Goal: Information Seeking & Learning: Learn about a topic

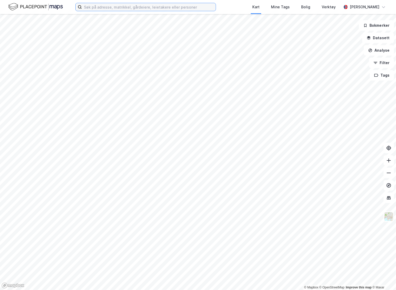
click at [140, 6] on input at bounding box center [149, 7] width 134 height 8
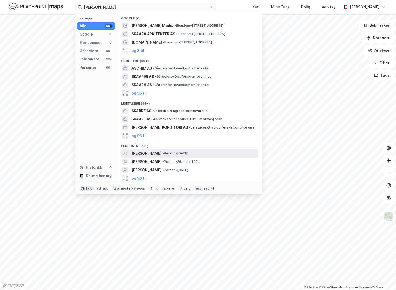
click at [156, 156] on span "[PERSON_NAME]" at bounding box center [146, 153] width 30 height 6
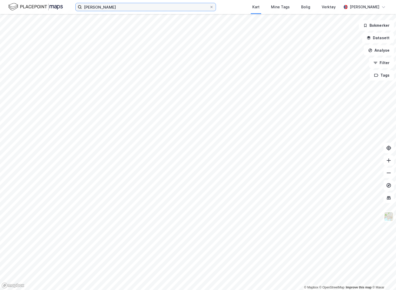
click at [130, 9] on input "[PERSON_NAME]" at bounding box center [145, 7] width 127 height 8
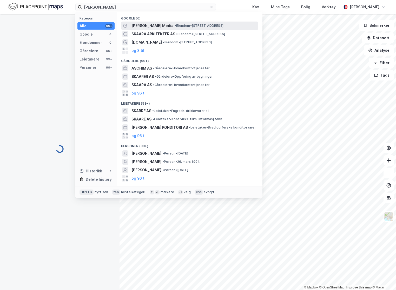
drag, startPoint x: 126, startPoint y: 25, endPoint x: 130, endPoint y: 26, distance: 4.2
click at [130, 26] on div "[PERSON_NAME] Media • Eiendom • [STREET_ADDRESS]" at bounding box center [189, 26] width 137 height 8
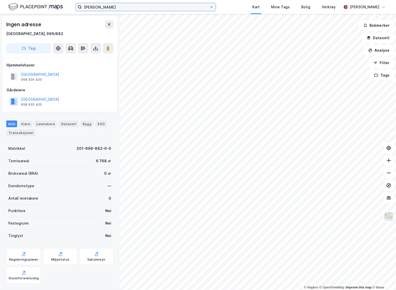
click at [133, 6] on input "[PERSON_NAME]" at bounding box center [145, 7] width 127 height 8
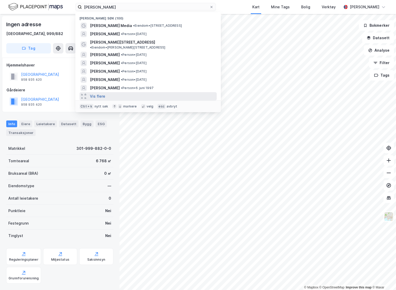
click at [102, 93] on button "Vis flere" at bounding box center [97, 96] width 15 height 6
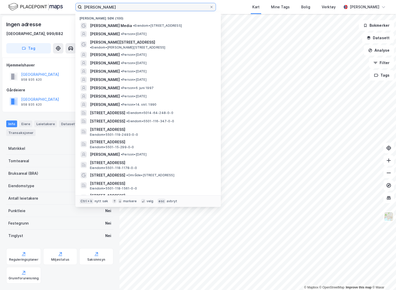
click at [129, 6] on input "[PERSON_NAME]" at bounding box center [145, 7] width 127 height 8
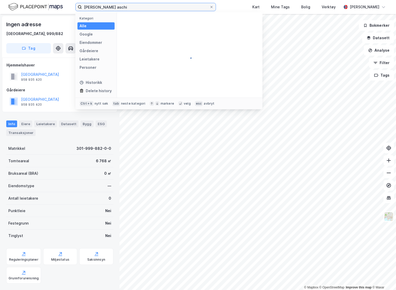
type input "[PERSON_NAME]"
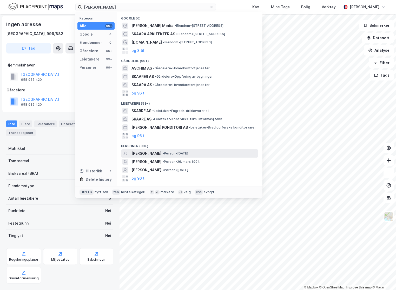
click at [188, 154] on span "• Person • [DATE]" at bounding box center [175, 153] width 26 height 4
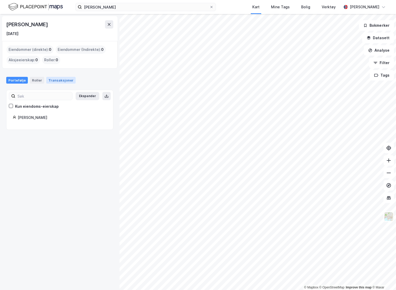
click at [57, 79] on div "Transaksjoner" at bounding box center [60, 80] width 29 height 7
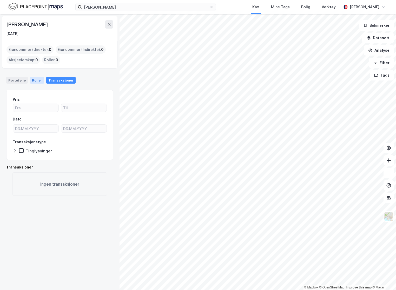
click at [37, 78] on div "Roller" at bounding box center [37, 80] width 14 height 7
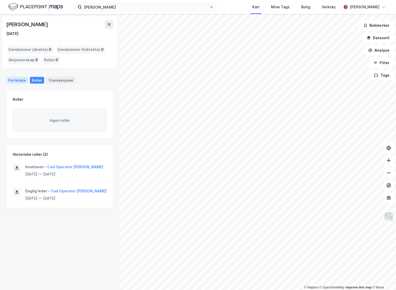
click at [20, 80] on div "Portefølje" at bounding box center [17, 80] width 22 height 7
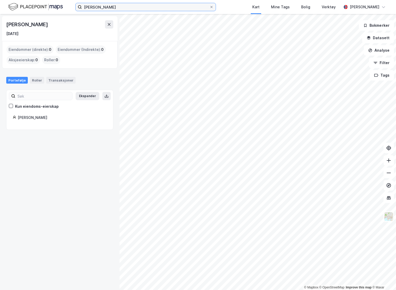
click at [126, 8] on input "[PERSON_NAME]" at bounding box center [145, 7] width 127 height 8
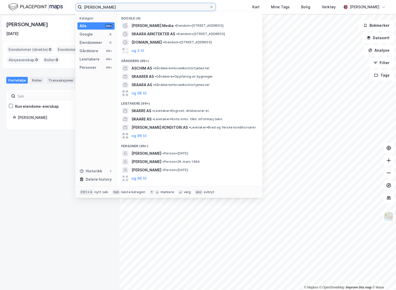
click at [125, 9] on input "[PERSON_NAME]" at bounding box center [145, 7] width 127 height 8
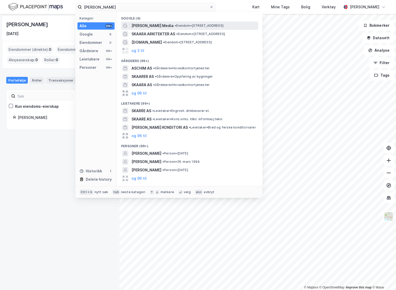
click at [156, 26] on span "[PERSON_NAME] Media" at bounding box center [152, 26] width 42 height 6
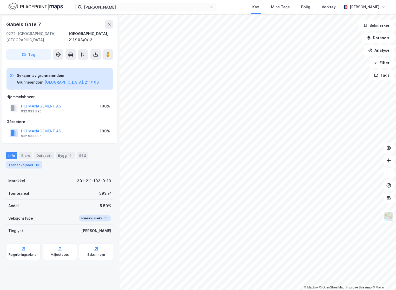
click at [36, 162] on div "14" at bounding box center [37, 164] width 5 height 5
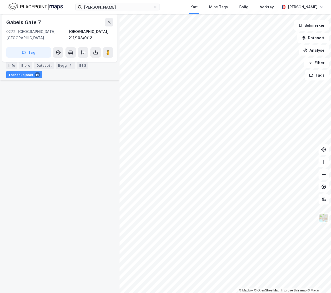
scroll to position [156, 0]
